Goal: Task Accomplishment & Management: Manage account settings

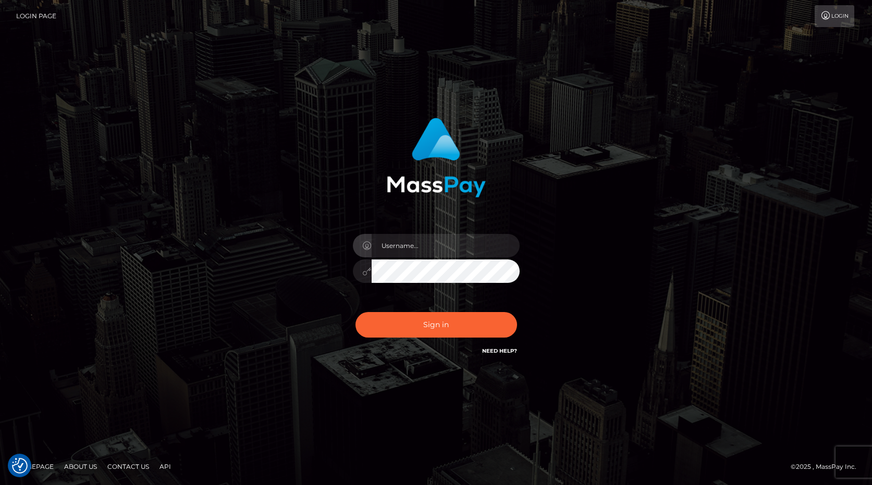
checkbox input "true"
click at [475, 247] on input "frank.minyon@cforth.com" at bounding box center [446, 245] width 148 height 23
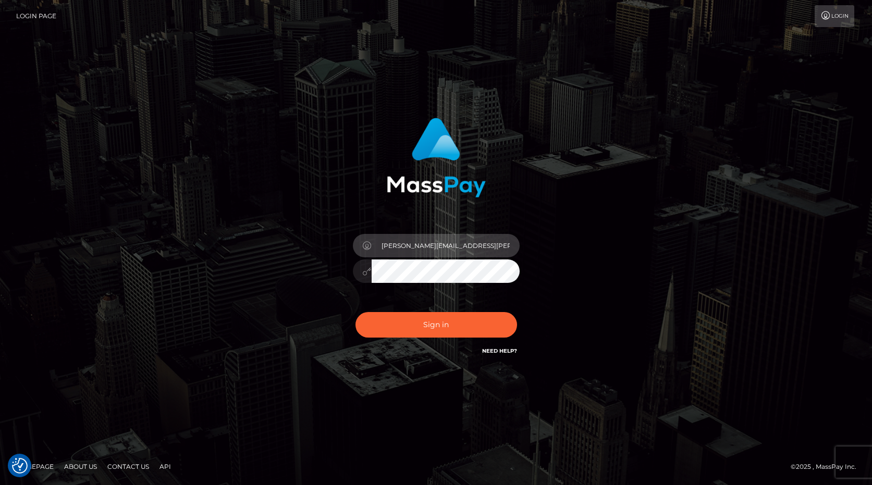
click at [475, 247] on input "frank.minyon@cforth.com" at bounding box center [446, 245] width 148 height 23
type input "f"
type input "[PERSON_NAME].onemp"
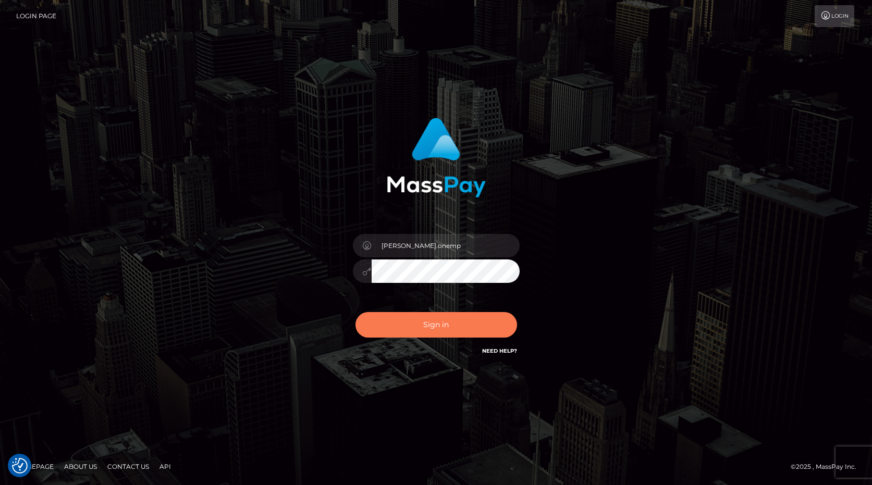
click at [455, 325] on button "Sign in" at bounding box center [437, 325] width 162 height 26
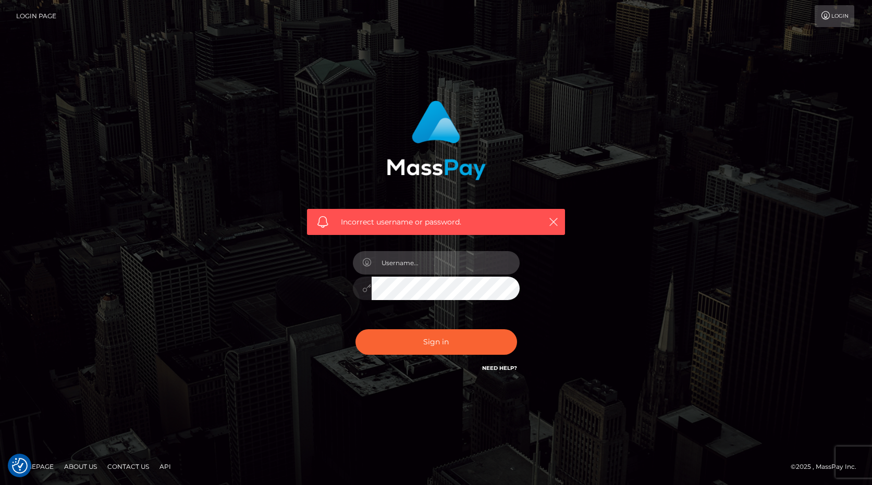
paste input "frank.onemp"
type input "frank.onemp"
drag, startPoint x: 436, startPoint y: 335, endPoint x: 444, endPoint y: 336, distance: 7.9
click at [437, 335] on button "Sign in" at bounding box center [437, 343] width 162 height 26
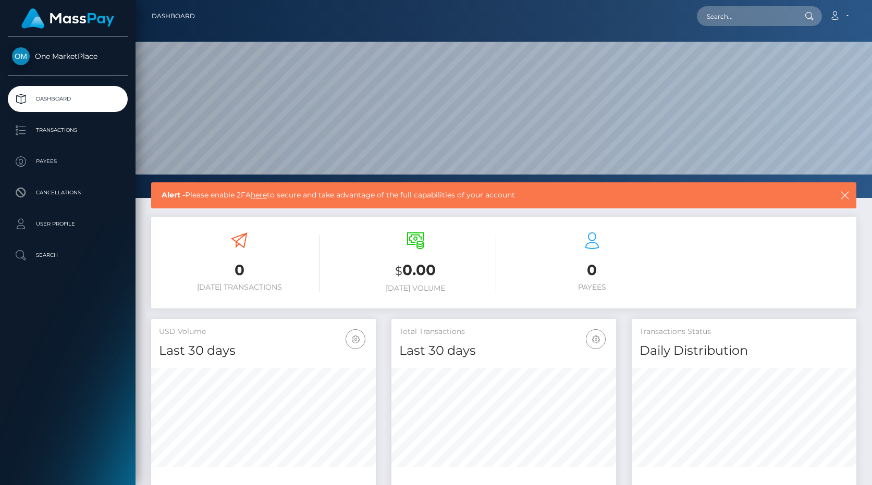
scroll to position [184, 225]
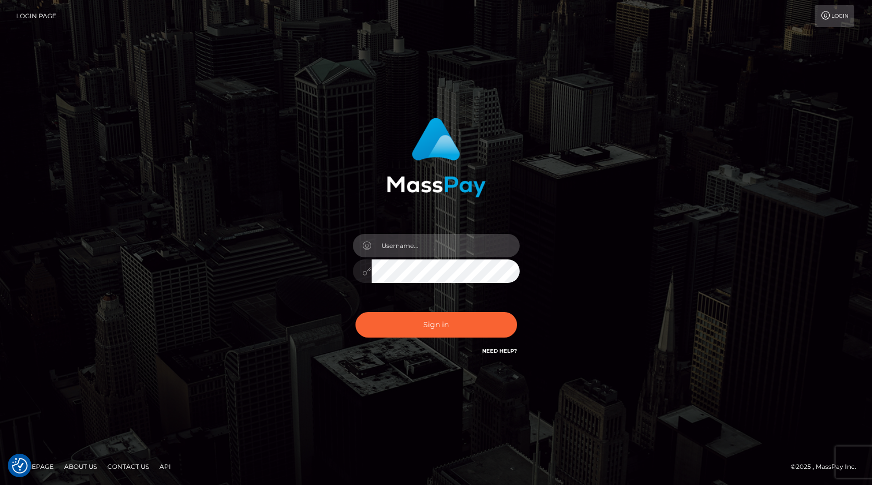
type input "frank.minyon@cforth.com"
drag, startPoint x: 444, startPoint y: 320, endPoint x: 454, endPoint y: 325, distance: 11.2
click at [444, 321] on button "Sign in" at bounding box center [437, 325] width 162 height 26
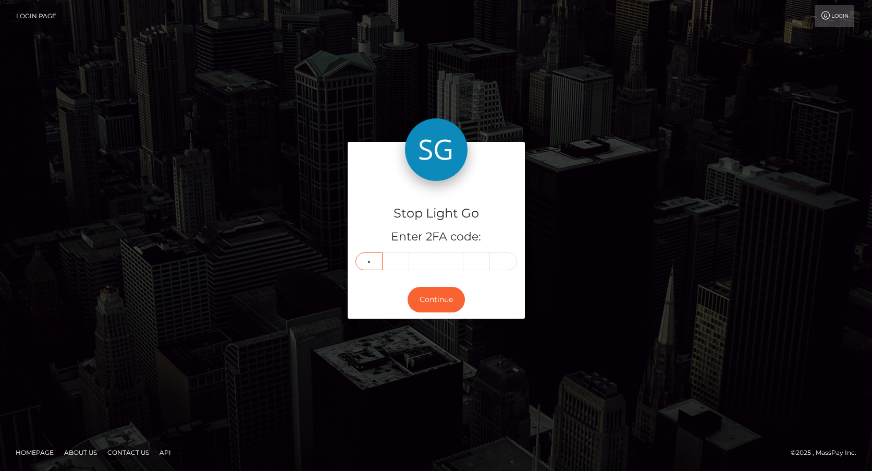
type input "9"
type input "6"
type input "0"
type input "2"
type input "4"
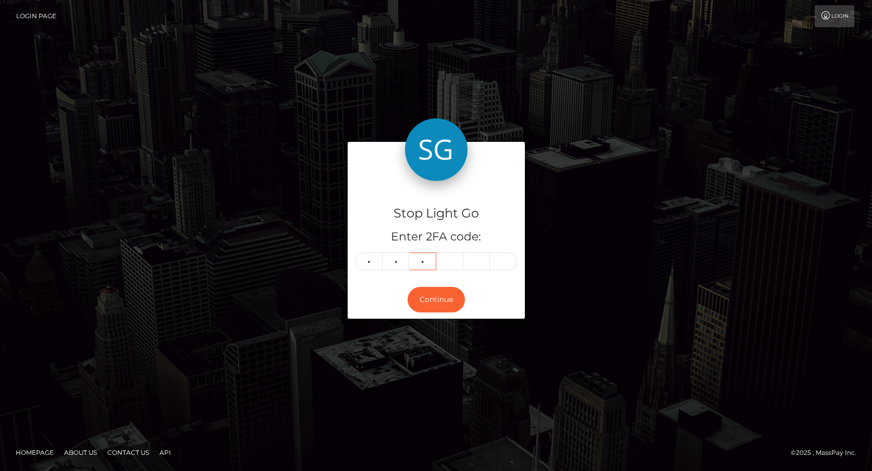
type input "4"
type input "9"
type input "2"
type input "5"
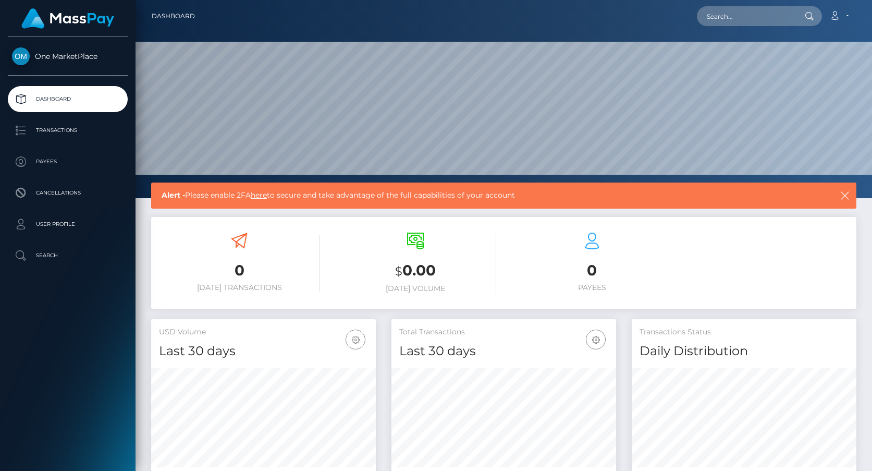
scroll to position [184, 225]
click at [838, 16] on icon at bounding box center [835, 15] width 11 height 8
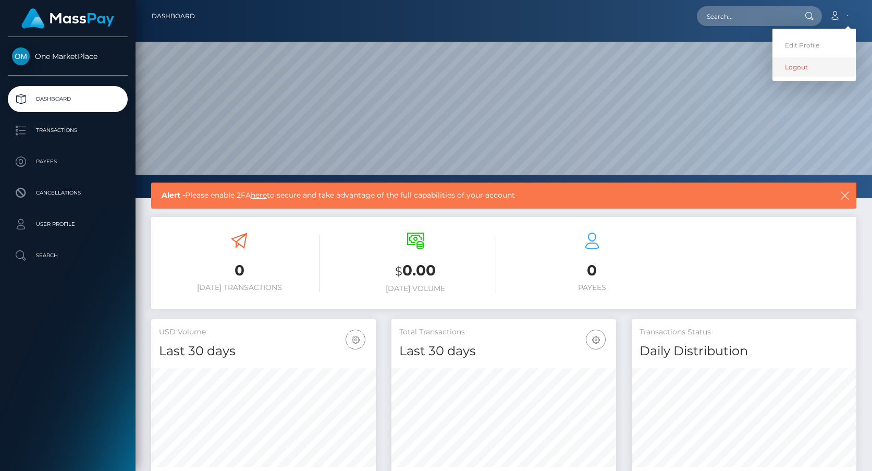
click at [822, 69] on link "Logout" at bounding box center [814, 66] width 83 height 19
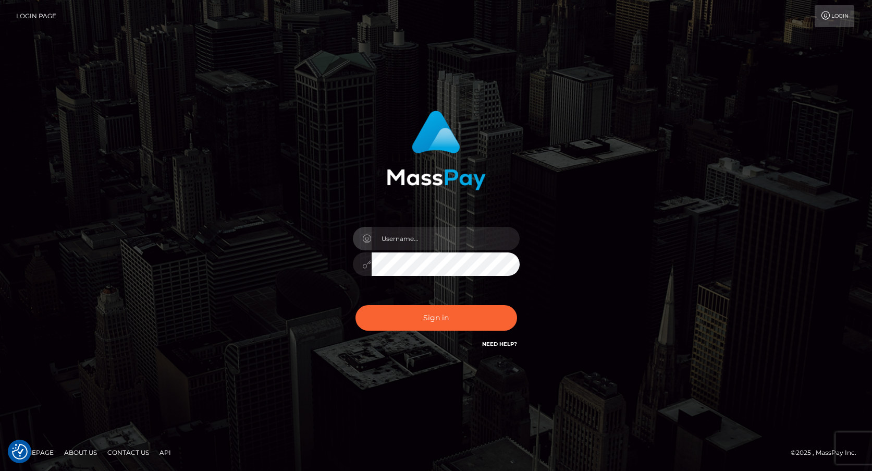
click at [425, 241] on input "text" at bounding box center [446, 238] width 148 height 23
type input "[PERSON_NAME].onemp"
click at [434, 331] on div "Sign in Need Help?" at bounding box center [436, 322] width 183 height 46
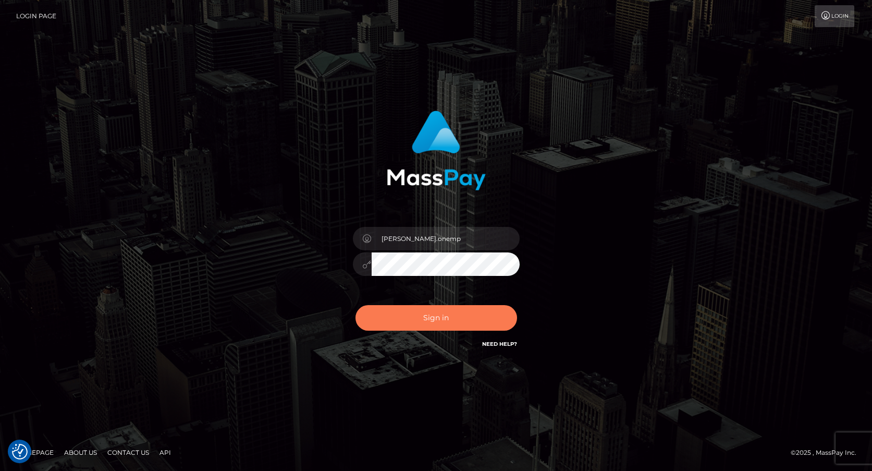
click at [440, 325] on button "Sign in" at bounding box center [437, 318] width 162 height 26
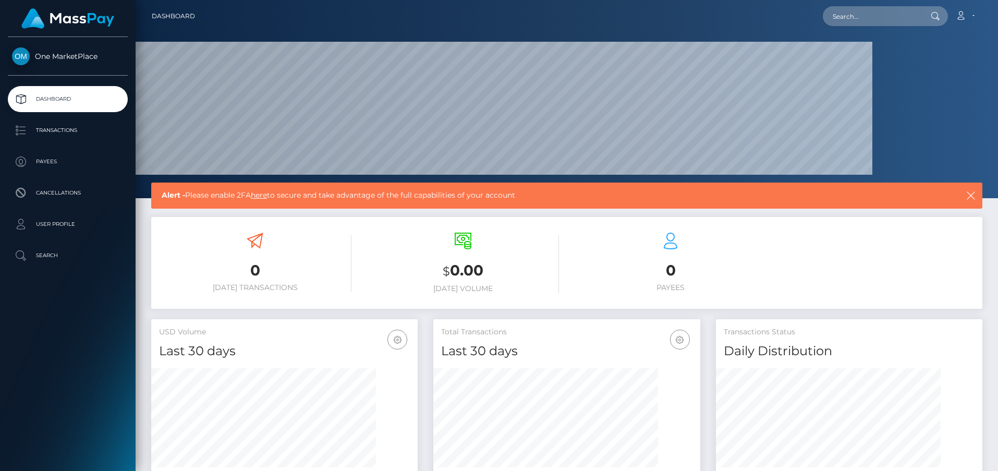
scroll to position [184, 267]
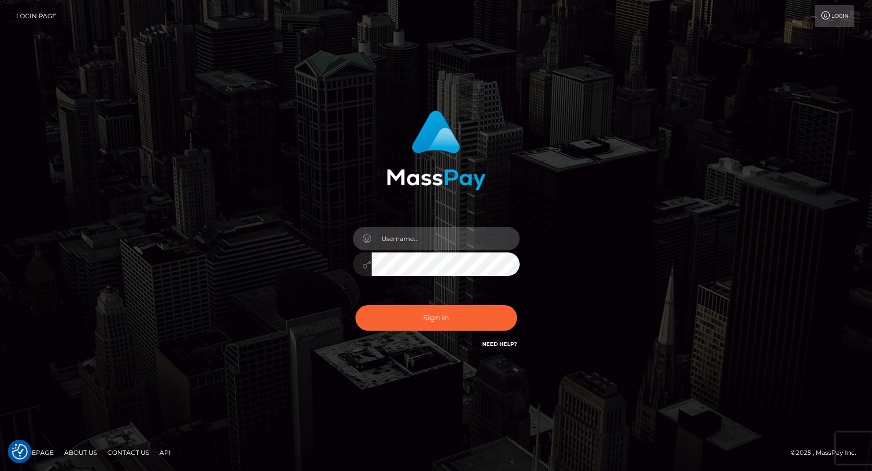
scroll to position [1, 0]
click at [425, 242] on input "text" at bounding box center [446, 238] width 148 height 23
type input "frank.minyon@cforth.com"
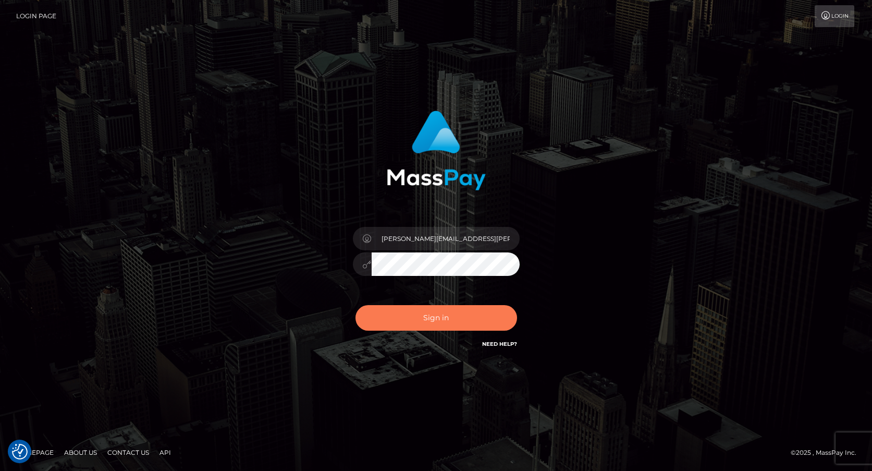
click at [435, 310] on button "Sign in" at bounding box center [437, 318] width 162 height 26
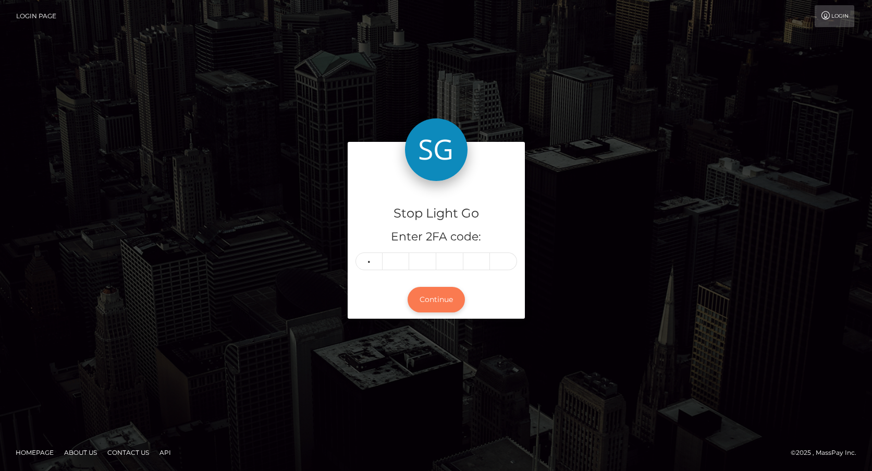
type input "2"
type input "4"
type input "9"
type input "2"
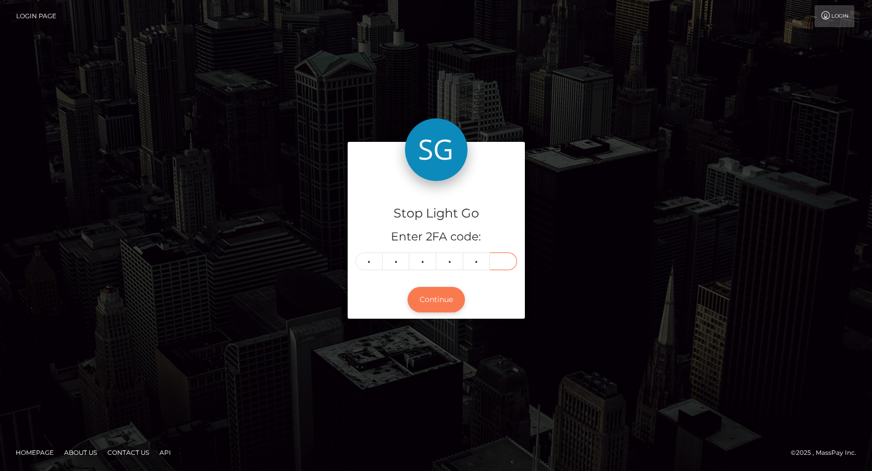
type input "5"
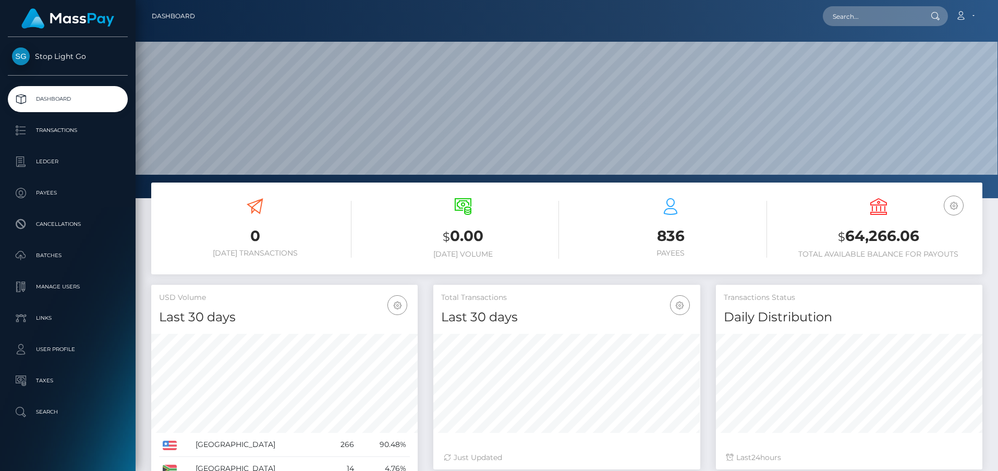
scroll to position [198, 862]
